Goal: Task Accomplishment & Management: Use online tool/utility

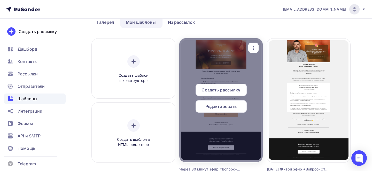
scroll to position [28, 0]
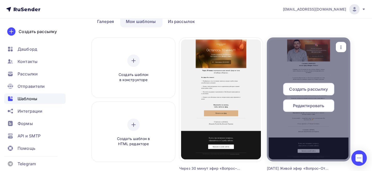
click at [336, 47] on div "button" at bounding box center [341, 47] width 10 height 10
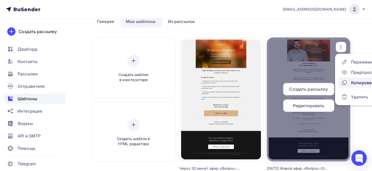
click at [347, 85] on div "Копировать" at bounding box center [358, 83] width 35 height 6
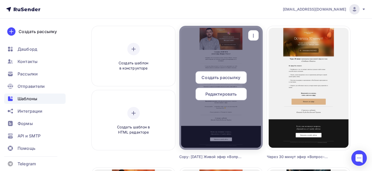
scroll to position [33, 0]
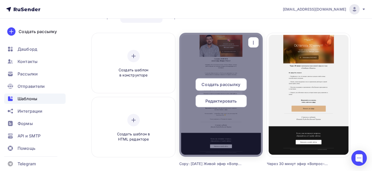
click at [255, 47] on div "button" at bounding box center [253, 42] width 10 height 10
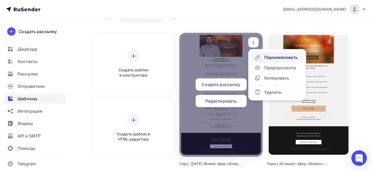
click at [260, 55] on icon at bounding box center [257, 57] width 6 height 6
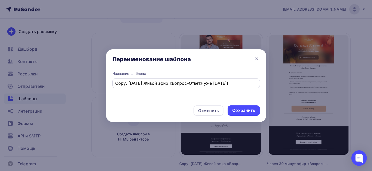
click at [149, 81] on input "Copy: [DATE] Живой эфир «Вопрос–Ответ» уже [DATE]!" at bounding box center [186, 83] width 142 height 6
paste input "Начинаем через час: бизнес как «голограмма» состояния"
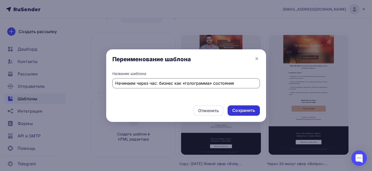
type input "Начинаем через час: бизнес как «голограмма» состояния"
click at [250, 107] on div "Сохранить" at bounding box center [244, 110] width 32 height 10
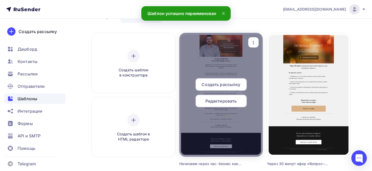
click at [226, 99] on span "Редактировать" at bounding box center [221, 101] width 32 height 6
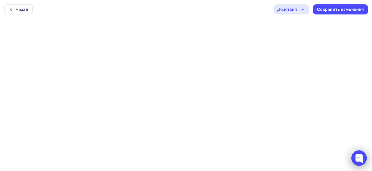
click at [358, 148] on div at bounding box center [359, 158] width 22 height 22
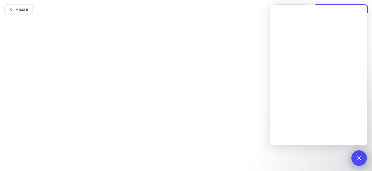
click at [357, 156] on div at bounding box center [359, 158] width 16 height 16
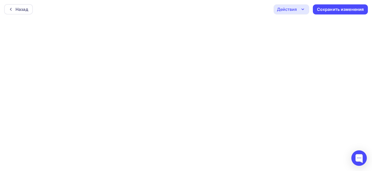
scroll to position [1, 0]
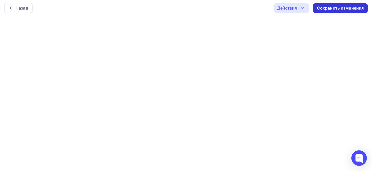
click at [330, 9] on div "Сохранить изменения" at bounding box center [340, 8] width 47 height 6
